Goal: Information Seeking & Learning: Learn about a topic

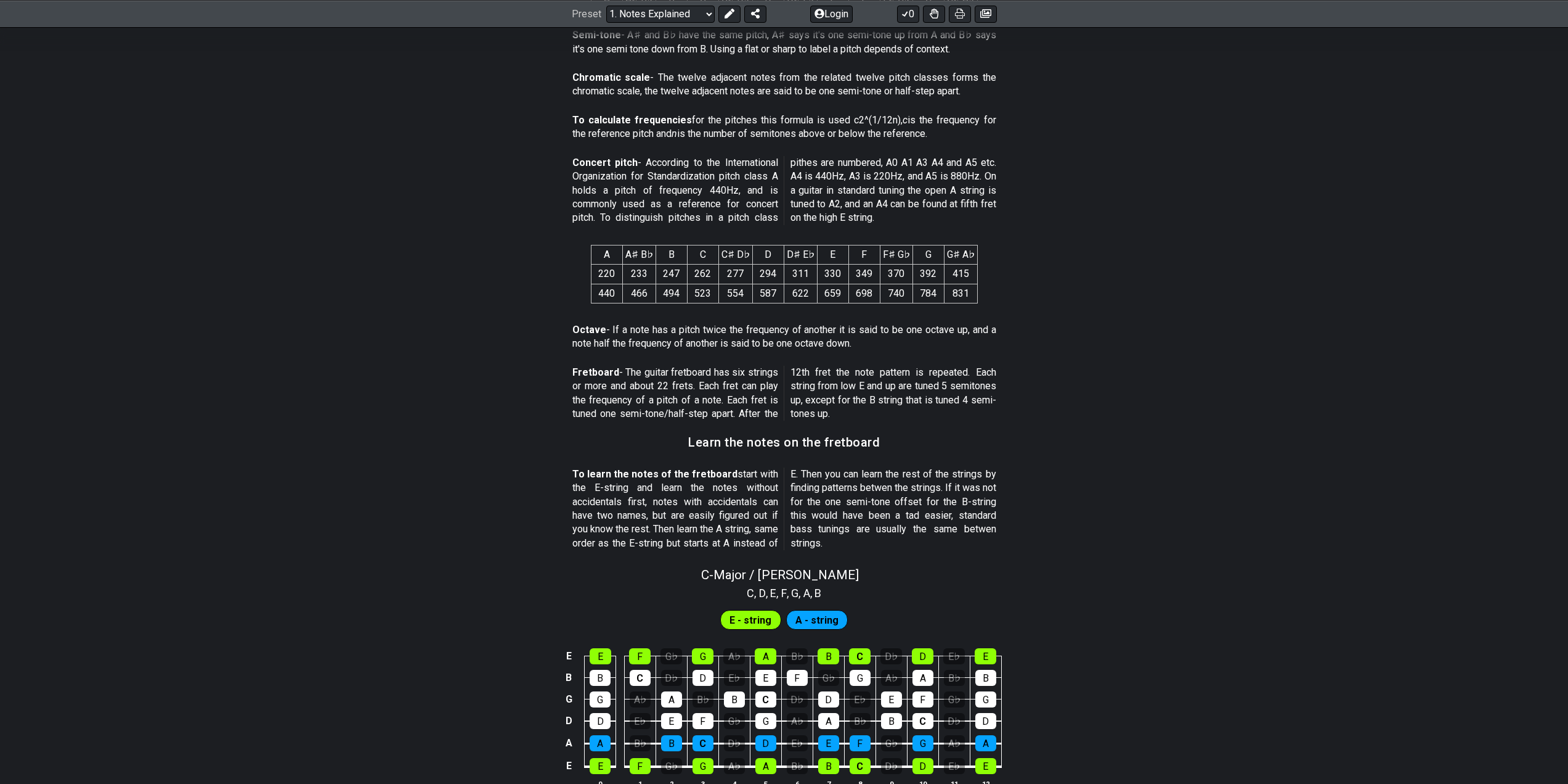
scroll to position [904, 0]
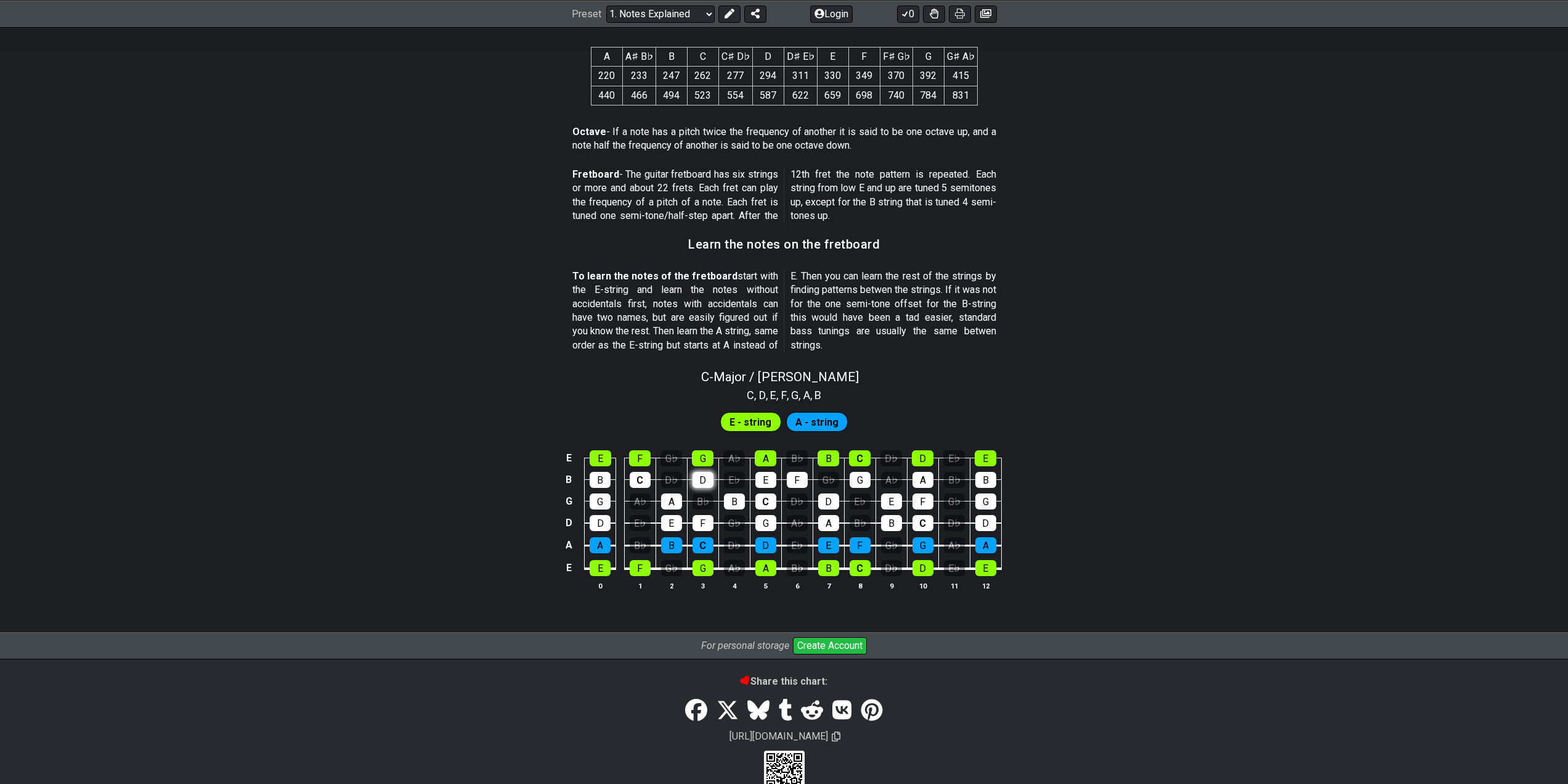
click at [704, 479] on tbody "E E F G♭ G A♭ A B♭ B C D♭ D E♭ E B B C D♭ D E♭ E F G♭ G A♭ A B♭ B G G A♭ A B♭ B…" at bounding box center [782, 509] width 440 height 145
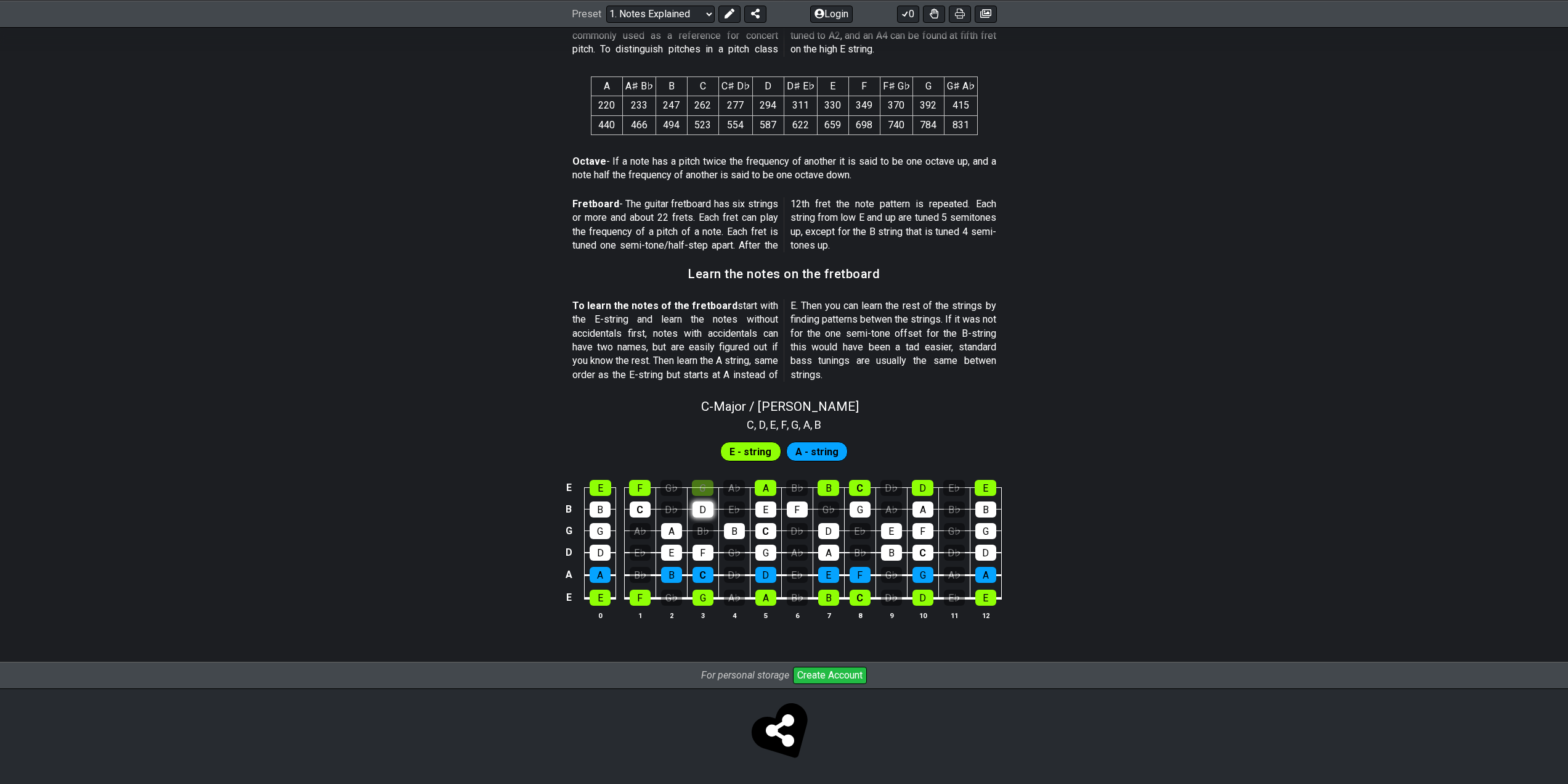
click at [700, 508] on div "D" at bounding box center [703, 510] width 21 height 16
click at [707, 487] on div "G" at bounding box center [703, 488] width 22 height 16
click at [703, 484] on div "G" at bounding box center [703, 488] width 22 height 16
click at [756, 456] on span "E - string" at bounding box center [750, 452] width 42 height 18
click at [819, 453] on span "A - string" at bounding box center [817, 452] width 43 height 18
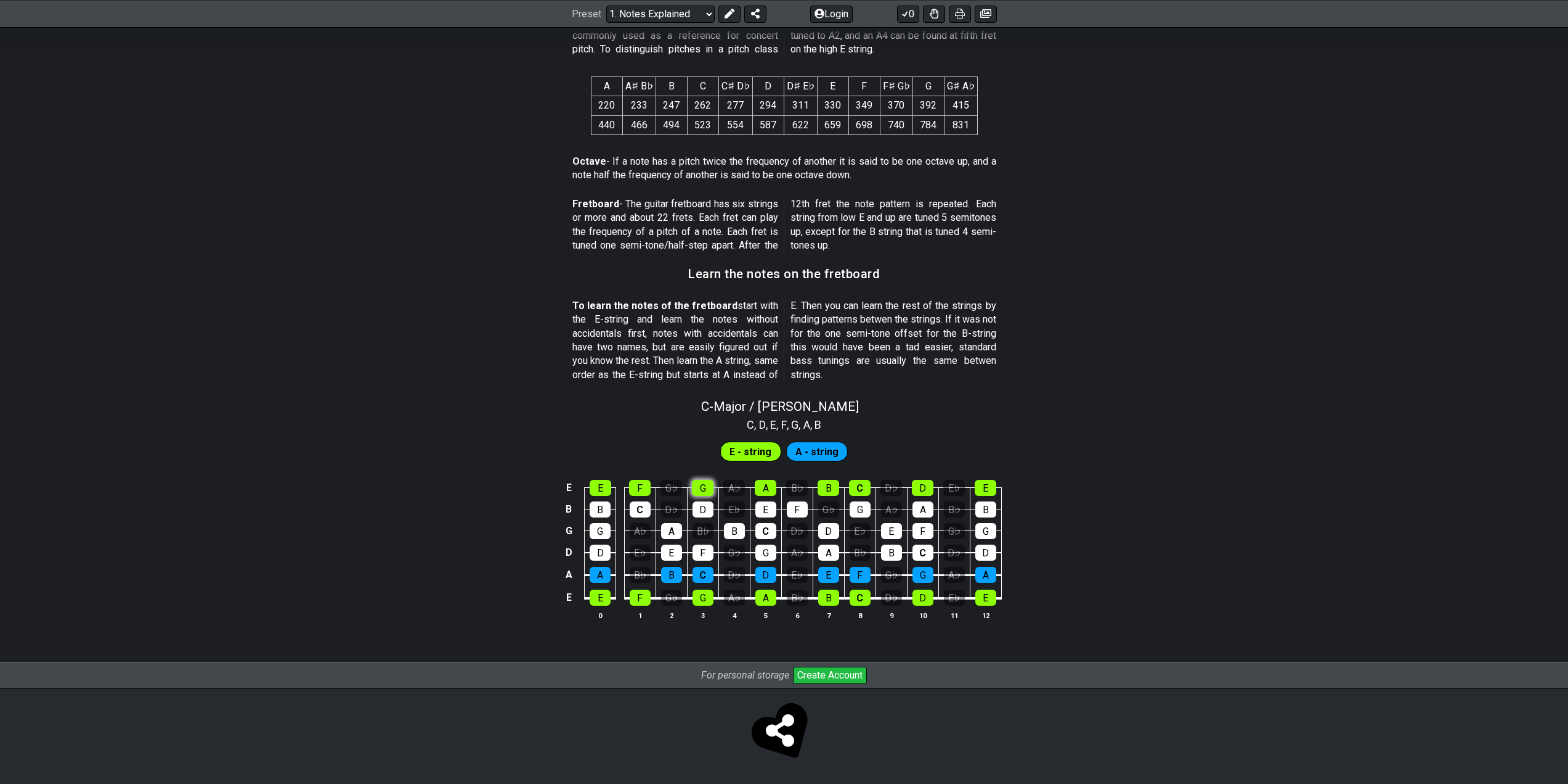
click at [708, 482] on div "G" at bounding box center [703, 488] width 22 height 16
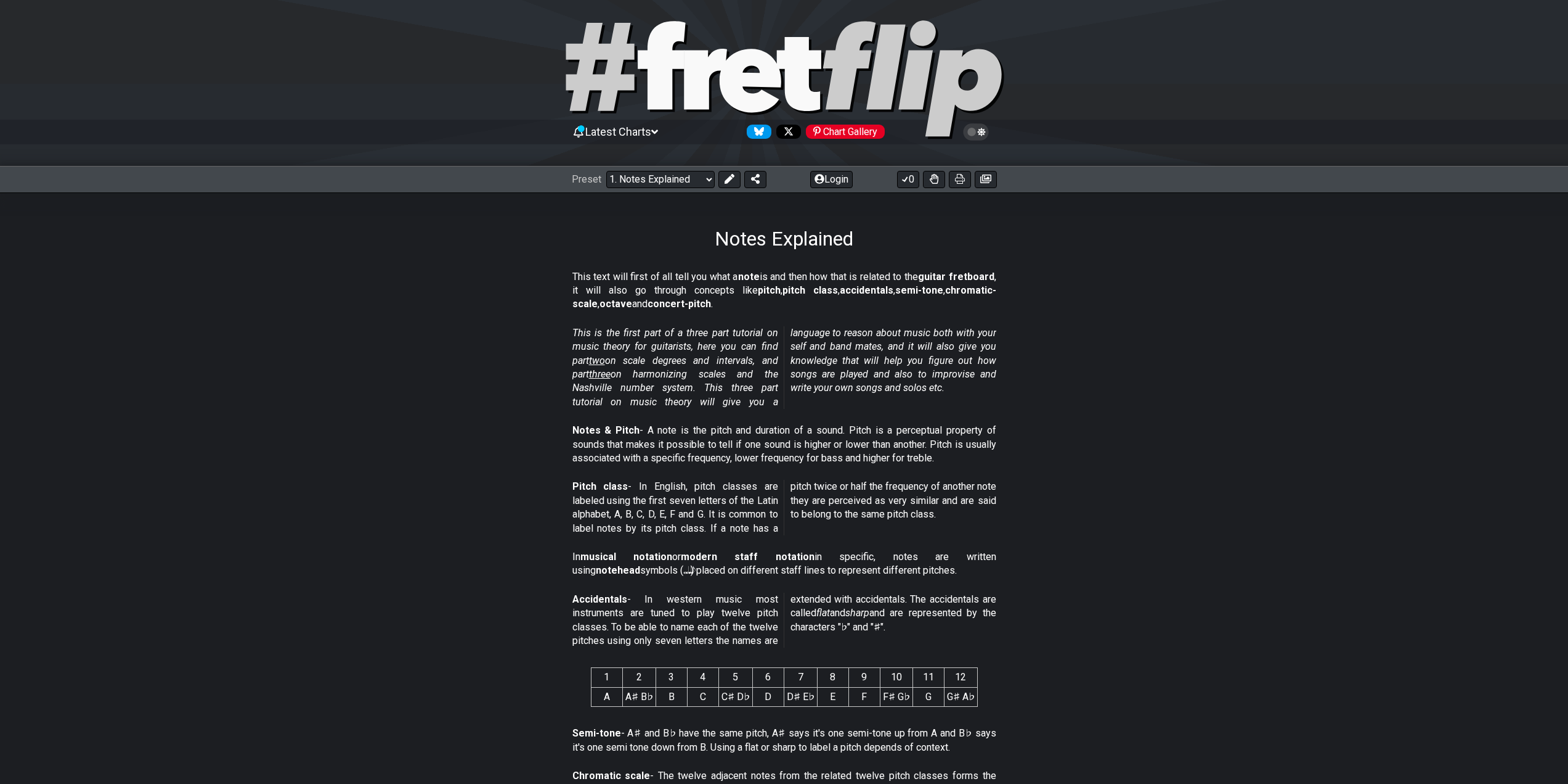
scroll to position [0, 0]
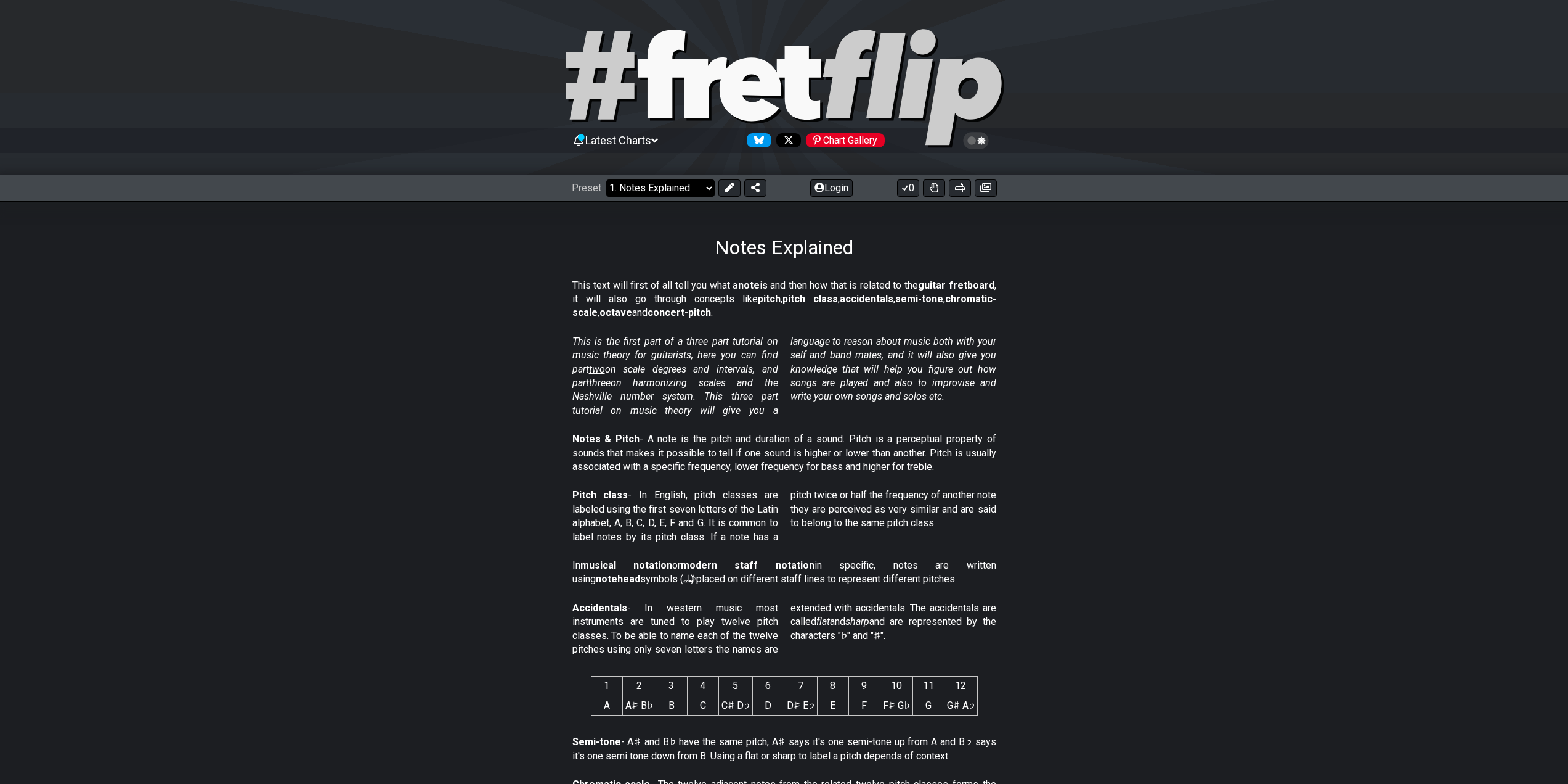
click at [688, 177] on div "Preset Welcome to #fretflip! Initial Preset Custom Preset Minor Pentatonic Majo…" at bounding box center [784, 188] width 1568 height 27
click at [689, 185] on select "Welcome to #fretflip! Initial Preset Custom Preset Minor Pentatonic Major Penta…" at bounding box center [661, 189] width 109 height 18
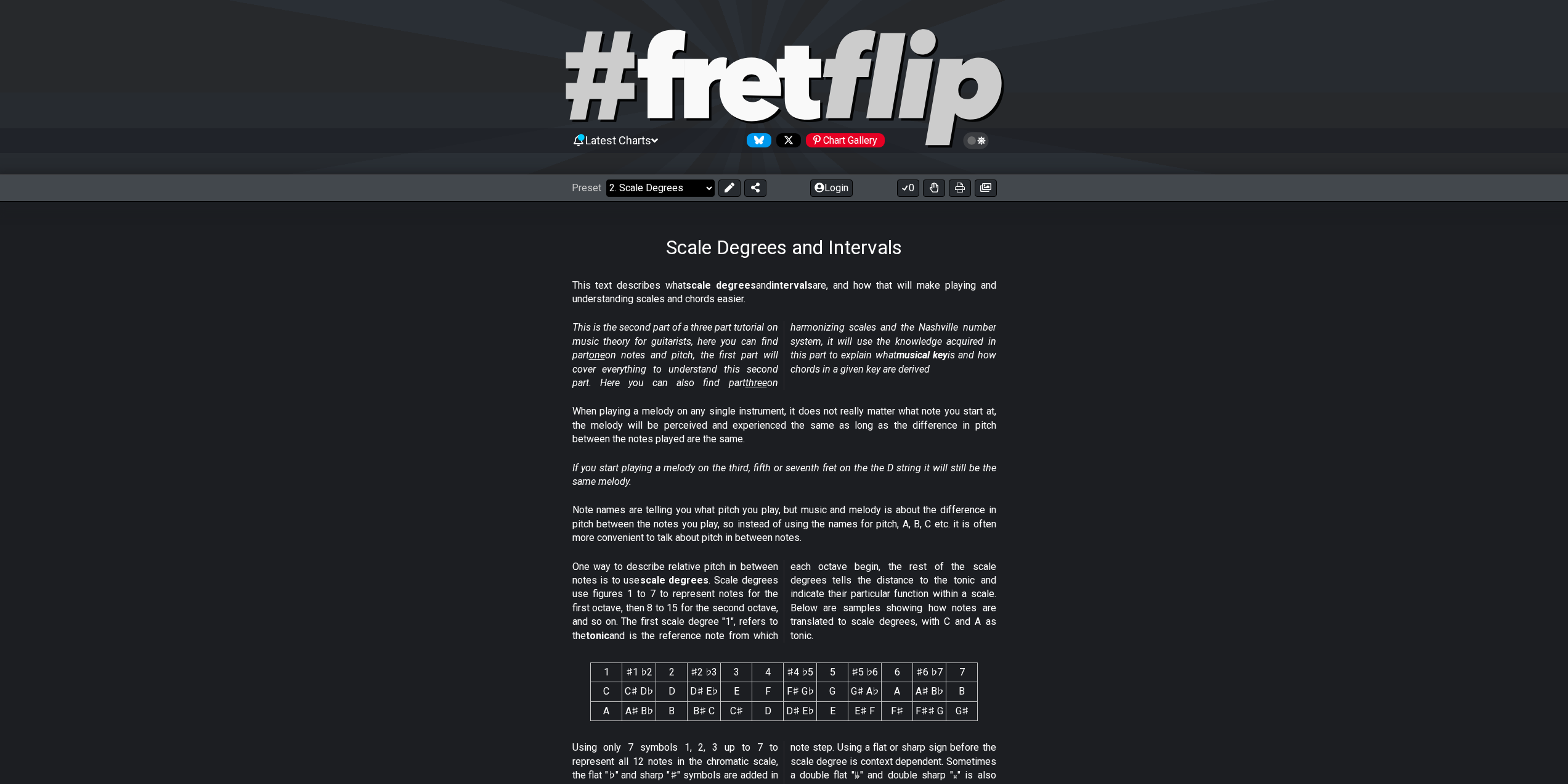
click at [685, 186] on select "Welcome to #fretflip! Initial Preset Custom Preset Minor Pentatonic Major Penta…" at bounding box center [661, 189] width 109 height 18
